Goal: Task Accomplishment & Management: Use online tool/utility

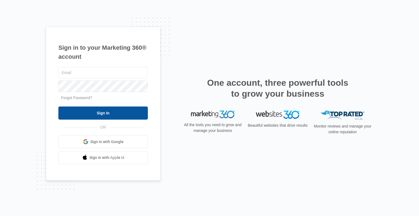
type input "[EMAIL_ADDRESS][DOMAIN_NAME]"
click at [126, 115] on input "Sign In" at bounding box center [103, 112] width 90 height 13
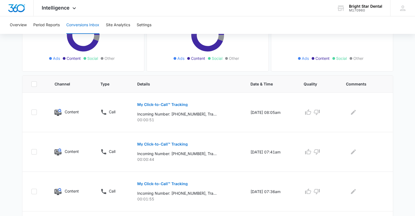
scroll to position [80, 0]
click at [164, 103] on p "My Click-to-Call™ Tracking" at bounding box center [162, 104] width 50 height 4
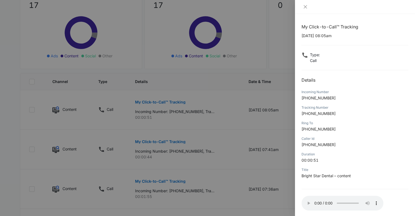
scroll to position [82, 0]
click at [304, 6] on icon "close" at bounding box center [305, 6] width 3 height 3
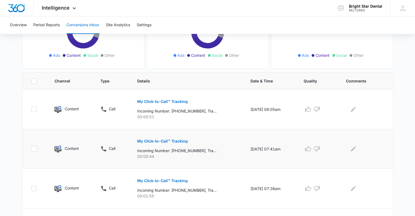
click at [173, 141] on p "My Click-to-Call™ Tracking" at bounding box center [162, 141] width 50 height 4
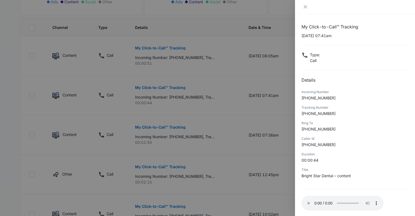
scroll to position [147, 0]
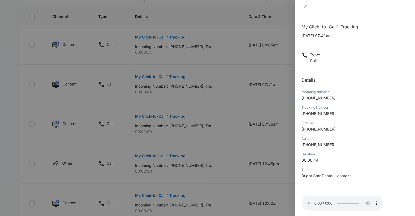
click at [300, 5] on div at bounding box center [355, 7] width 120 height 14
click at [304, 6] on icon "close" at bounding box center [305, 7] width 4 height 4
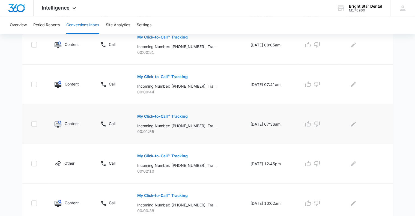
click at [151, 115] on p "My Click-to-Call™ Tracking" at bounding box center [162, 116] width 50 height 4
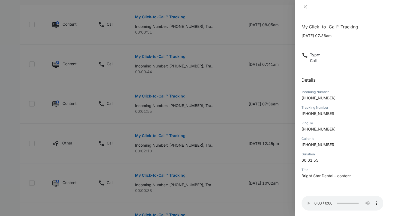
scroll to position [167, 0]
click at [307, 7] on icon "close" at bounding box center [305, 7] width 4 height 4
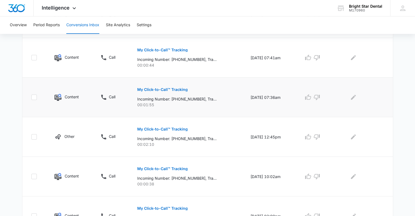
scroll to position [175, 0]
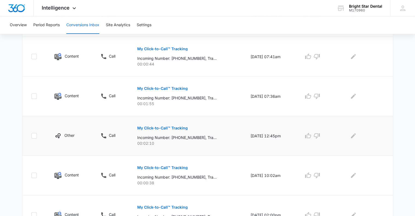
click at [172, 129] on p "My Click-to-Call™ Tracking" at bounding box center [162, 128] width 50 height 4
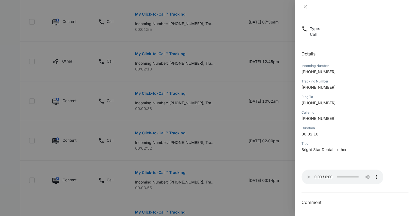
scroll to position [251, 0]
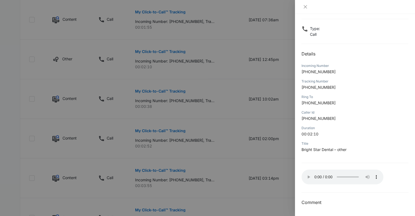
click at [170, 131] on div at bounding box center [207, 108] width 415 height 216
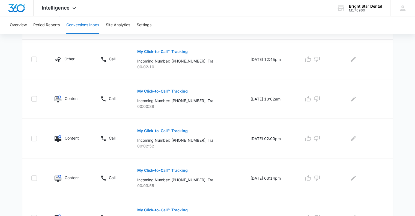
click at [170, 131] on p "My Click-to-Call™ Tracking" at bounding box center [162, 131] width 50 height 4
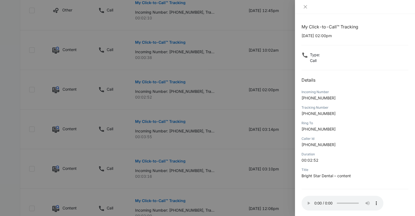
scroll to position [300, 0]
click at [213, 155] on div at bounding box center [207, 108] width 415 height 216
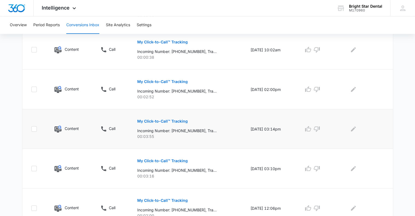
click at [152, 119] on p "My Click-to-Call™ Tracking" at bounding box center [162, 121] width 50 height 4
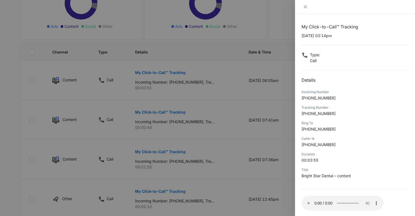
scroll to position [111, 0]
click at [210, 90] on div at bounding box center [207, 108] width 415 height 216
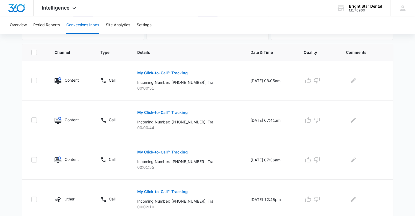
click at [210, 90] on p "00:00:51" at bounding box center [187, 88] width 100 height 6
click at [170, 72] on p "My Click-to-Call™ Tracking" at bounding box center [162, 73] width 50 height 4
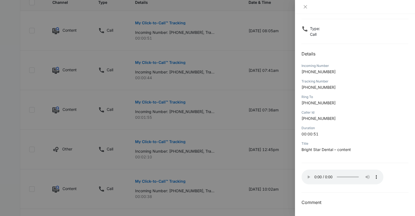
scroll to position [161, 0]
click at [209, 138] on div at bounding box center [207, 108] width 415 height 216
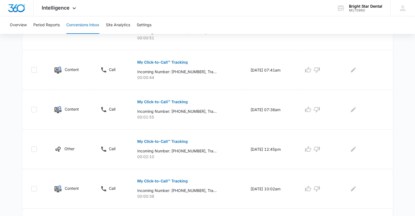
click at [209, 138] on div "My Click-to-Call™ Tracking Incoming Number: [PHONE_NUMBER], Tracking Number: [P…" at bounding box center [187, 147] width 100 height 25
click at [169, 140] on p "My Click-to-Call™ Tracking" at bounding box center [162, 141] width 50 height 4
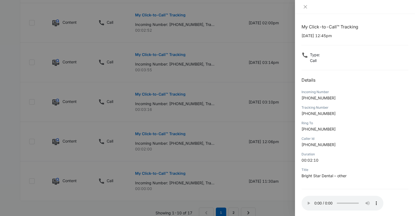
scroll to position [388, 0]
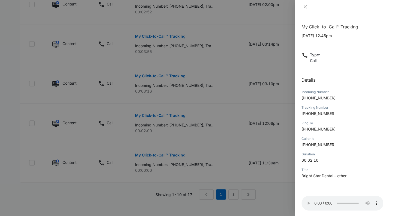
click at [159, 111] on div at bounding box center [207, 108] width 415 height 216
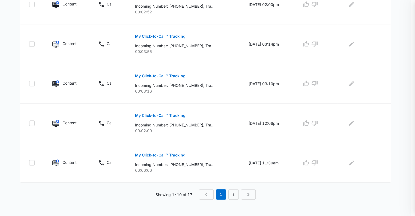
scroll to position [368, 0]
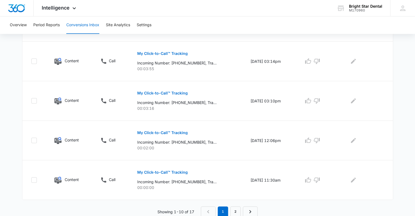
click at [159, 111] on td "My Click-to-Call™ Tracking Incoming Number: [PHONE_NUMBER], Tracking Number: [P…" at bounding box center [187, 101] width 113 height 40
click at [178, 133] on p "My Click-to-Call™ Tracking" at bounding box center [162, 133] width 50 height 4
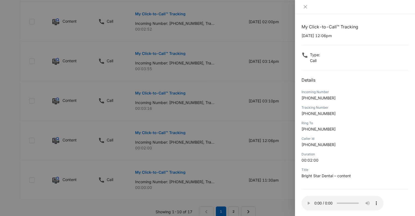
scroll to position [388, 0]
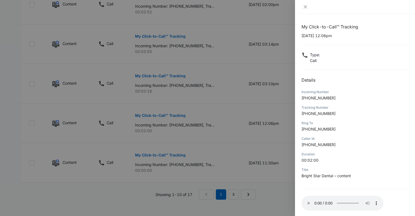
click at [233, 191] on div at bounding box center [207, 108] width 415 height 216
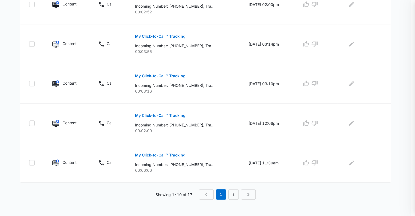
scroll to position [368, 0]
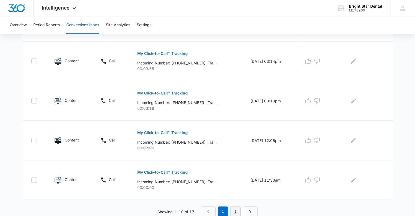
click at [236, 211] on link "2" at bounding box center [235, 211] width 10 height 10
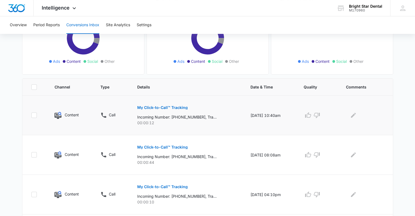
scroll to position [77, 0]
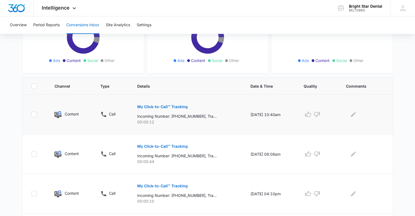
click at [169, 105] on p "My Click-to-Call™ Tracking" at bounding box center [162, 107] width 50 height 4
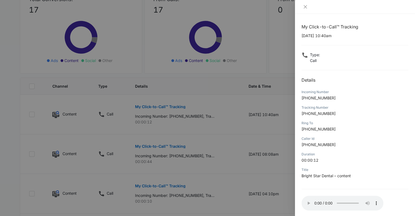
click at [176, 145] on div at bounding box center [207, 108] width 415 height 216
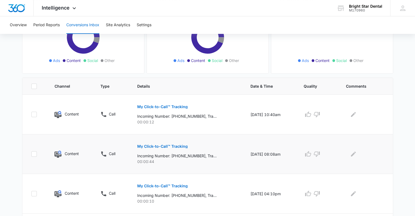
click at [176, 145] on p "My Click-to-Call™ Tracking" at bounding box center [162, 146] width 50 height 4
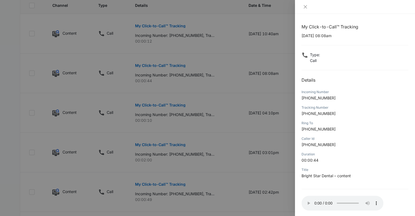
scroll to position [159, 0]
click at [166, 103] on div at bounding box center [207, 108] width 415 height 216
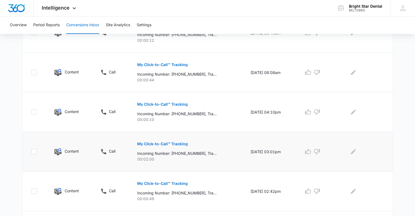
click at [168, 142] on p "My Click-to-Call™ Tracking" at bounding box center [162, 144] width 50 height 4
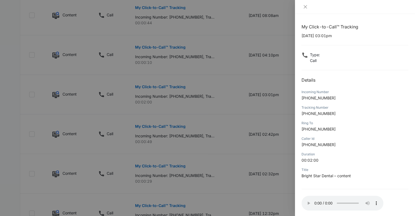
scroll to position [216, 0]
click at [308, 8] on button "Close" at bounding box center [306, 6] width 8 height 5
